Goal: Navigation & Orientation: Find specific page/section

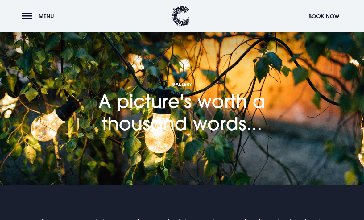
click at [27, 21] on button "Menu" at bounding box center [39, 16] width 35 height 13
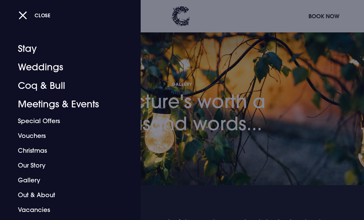
click at [45, 152] on link "Christmas" at bounding box center [66, 150] width 96 height 15
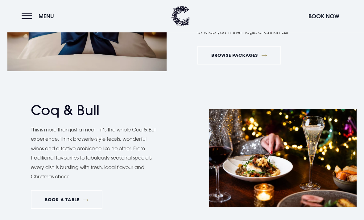
scroll to position [790, 0]
click at [27, 20] on button "Menu" at bounding box center [39, 16] width 35 height 13
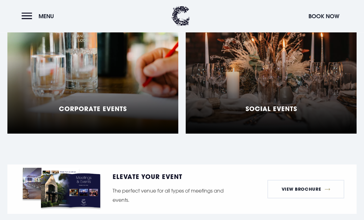
scroll to position [532, 0]
click at [320, 89] on div "Social Events" at bounding box center [271, 56] width 171 height 154
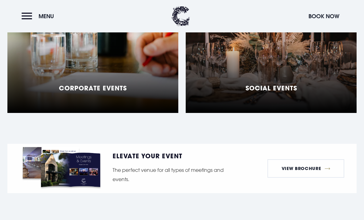
click at [30, 18] on button "Menu" at bounding box center [39, 16] width 35 height 13
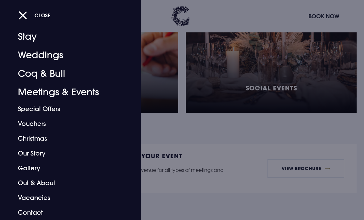
scroll to position [12, 0]
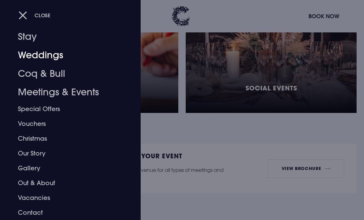
click at [56, 55] on link "Weddings" at bounding box center [66, 55] width 96 height 18
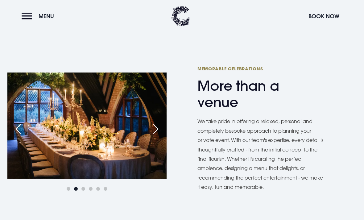
scroll to position [299, 0]
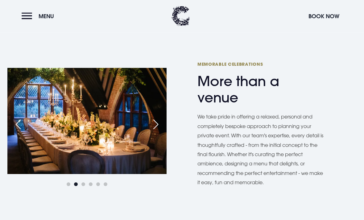
click at [158, 122] on div "Next slide" at bounding box center [155, 125] width 15 height 14
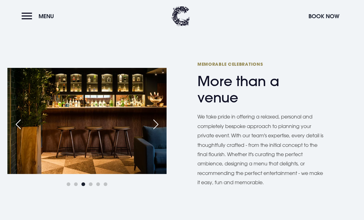
click at [159, 121] on div "Next slide" at bounding box center [155, 124] width 15 height 14
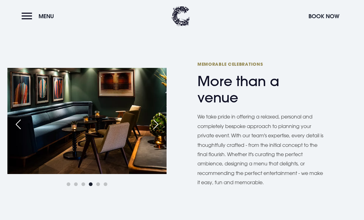
click at [157, 123] on div "Next slide" at bounding box center [155, 124] width 15 height 14
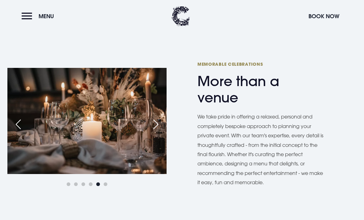
click at [157, 122] on div "Next slide" at bounding box center [155, 124] width 15 height 14
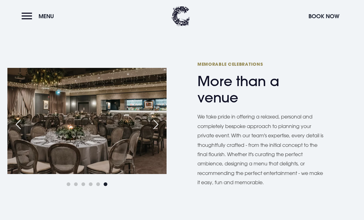
click at [155, 121] on div "Next slide" at bounding box center [155, 124] width 15 height 14
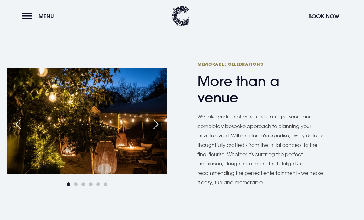
click at [159, 120] on div "Next slide" at bounding box center [155, 124] width 15 height 14
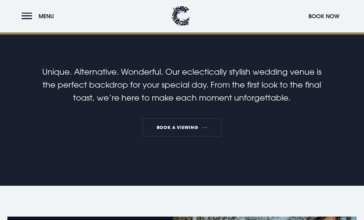
scroll to position [217, 0]
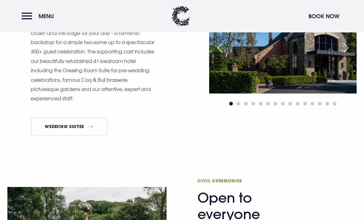
click at [343, 55] on div "Next slide" at bounding box center [345, 48] width 15 height 14
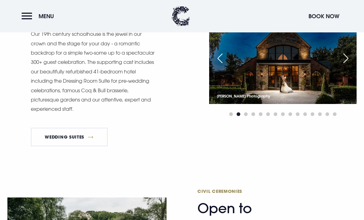
scroll to position [634, 0]
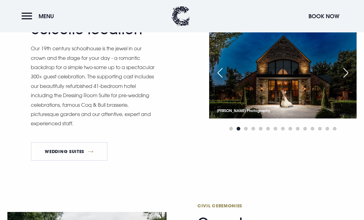
click at [346, 80] on div "Next slide" at bounding box center [345, 73] width 15 height 14
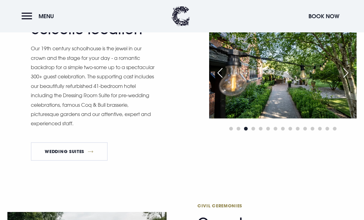
click at [347, 80] on div "Next slide" at bounding box center [345, 73] width 15 height 14
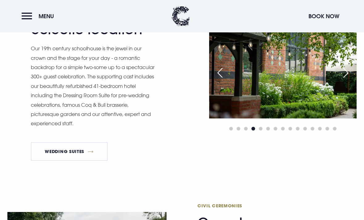
click at [347, 80] on div "Next slide" at bounding box center [345, 73] width 15 height 14
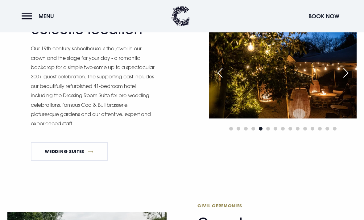
click at [347, 80] on div "Next slide" at bounding box center [345, 73] width 15 height 14
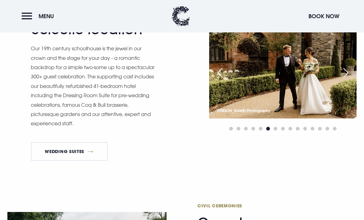
click at [346, 80] on div "Next slide" at bounding box center [345, 73] width 15 height 14
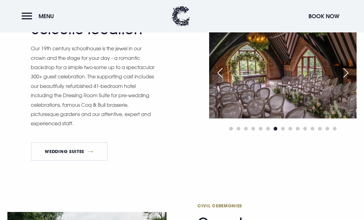
click at [344, 80] on div "Next slide" at bounding box center [345, 73] width 15 height 14
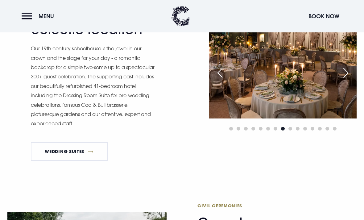
click at [297, 87] on img at bounding box center [282, 69] width 147 height 98
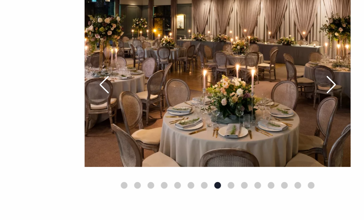
scroll to position [625, 0]
